Goal: Navigation & Orientation: Find specific page/section

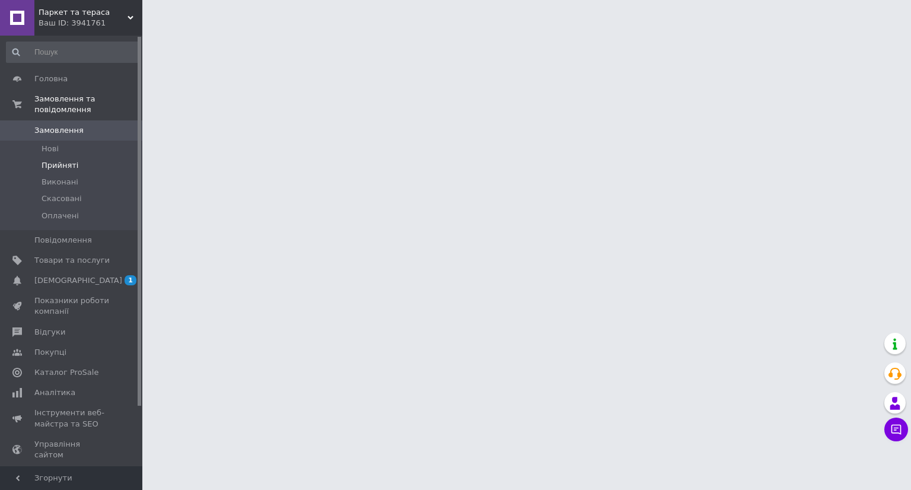
click at [66, 160] on span "Прийняті" at bounding box center [60, 165] width 37 height 11
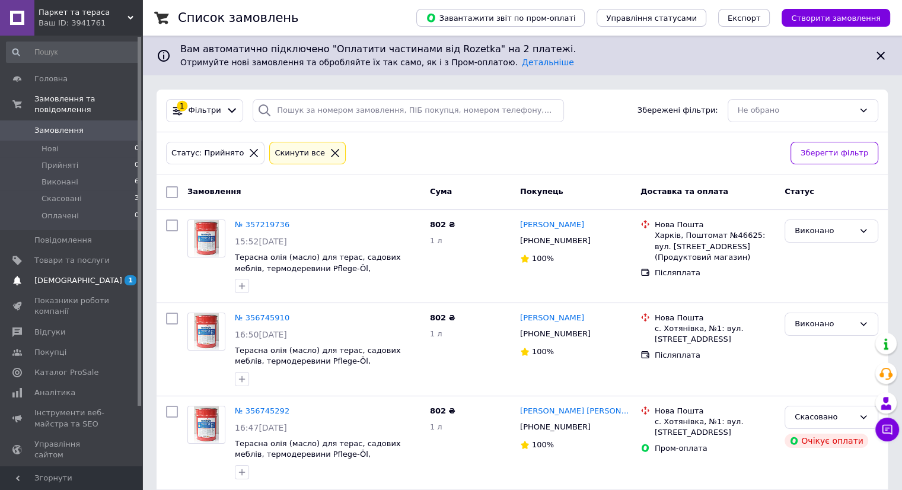
click at [64, 275] on span "[DEMOGRAPHIC_DATA]" at bounding box center [78, 280] width 88 height 11
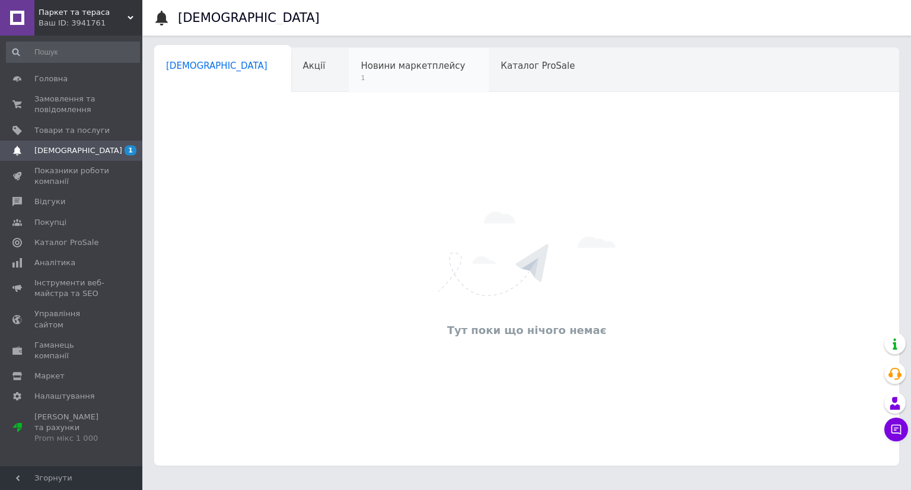
click at [361, 66] on span "Новини маркетплейсу" at bounding box center [413, 66] width 104 height 11
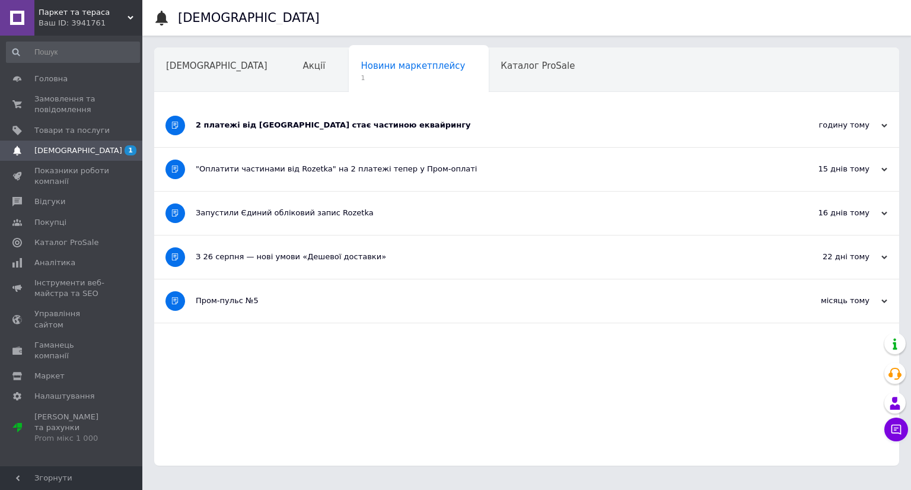
click at [270, 125] on div "2 платежі від [GEOGRAPHIC_DATA] стає частиною еквайрингу" at bounding box center [482, 125] width 573 height 11
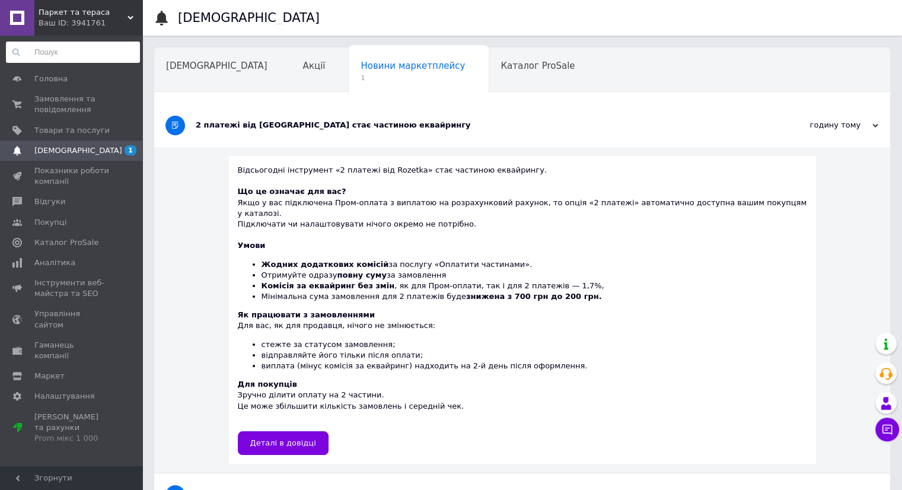
click at [42, 50] on input at bounding box center [73, 52] width 134 height 21
